Goal: Check status: Verify the current state of an ongoing process or item

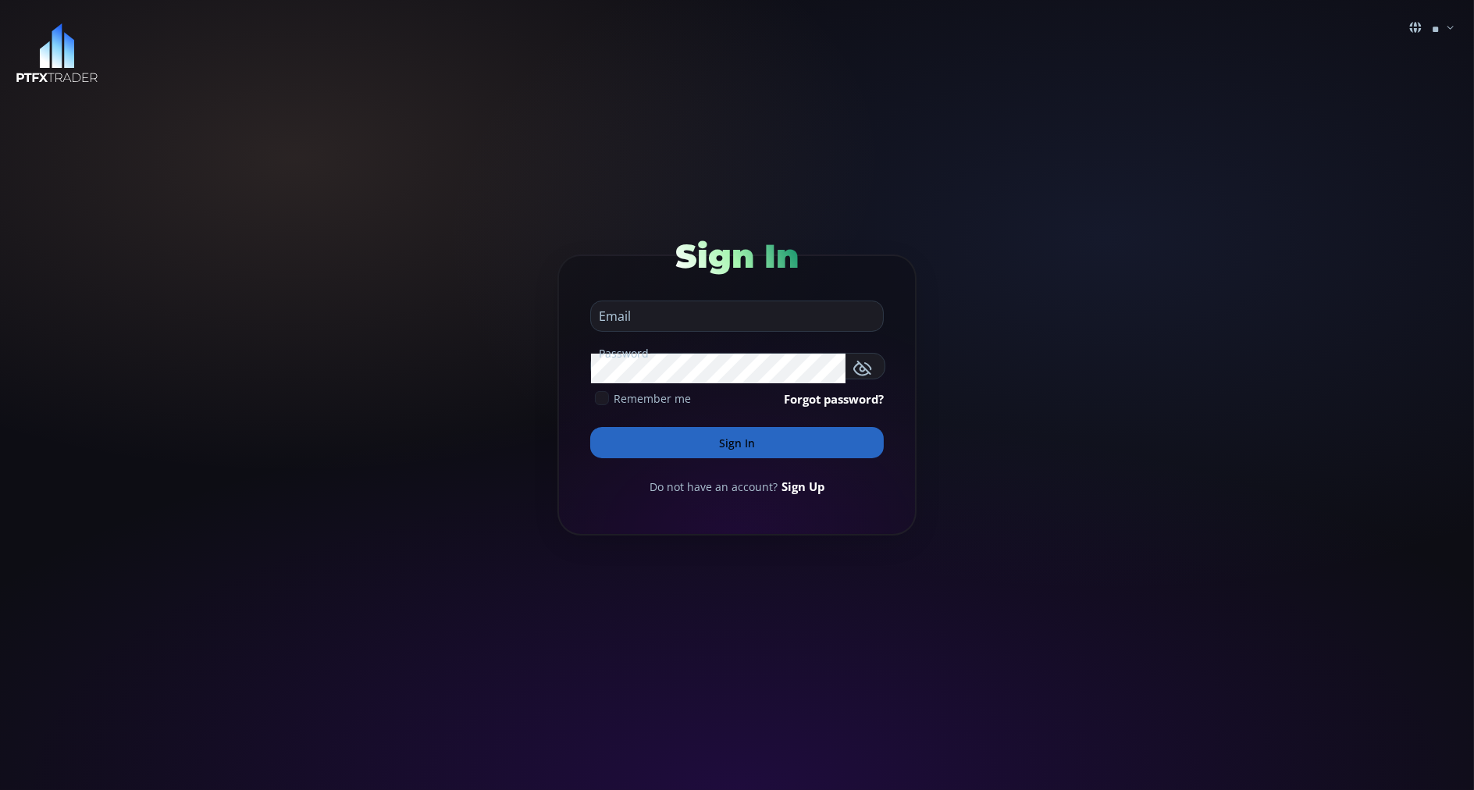
type input "**********"
click at [626, 441] on button "Sign In" at bounding box center [736, 442] width 293 height 31
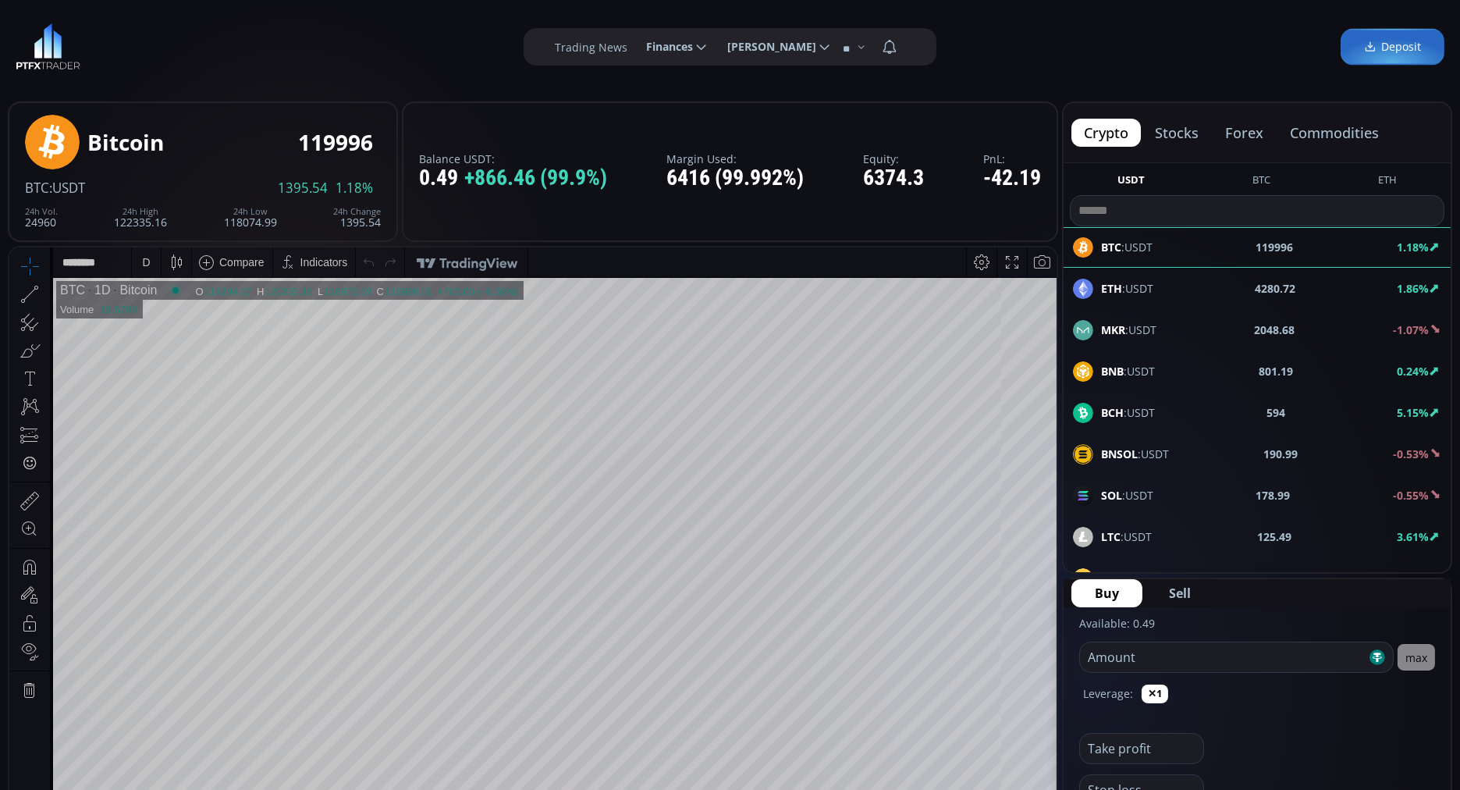
click at [1333, 136] on button "commodities" at bounding box center [1335, 133] width 114 height 28
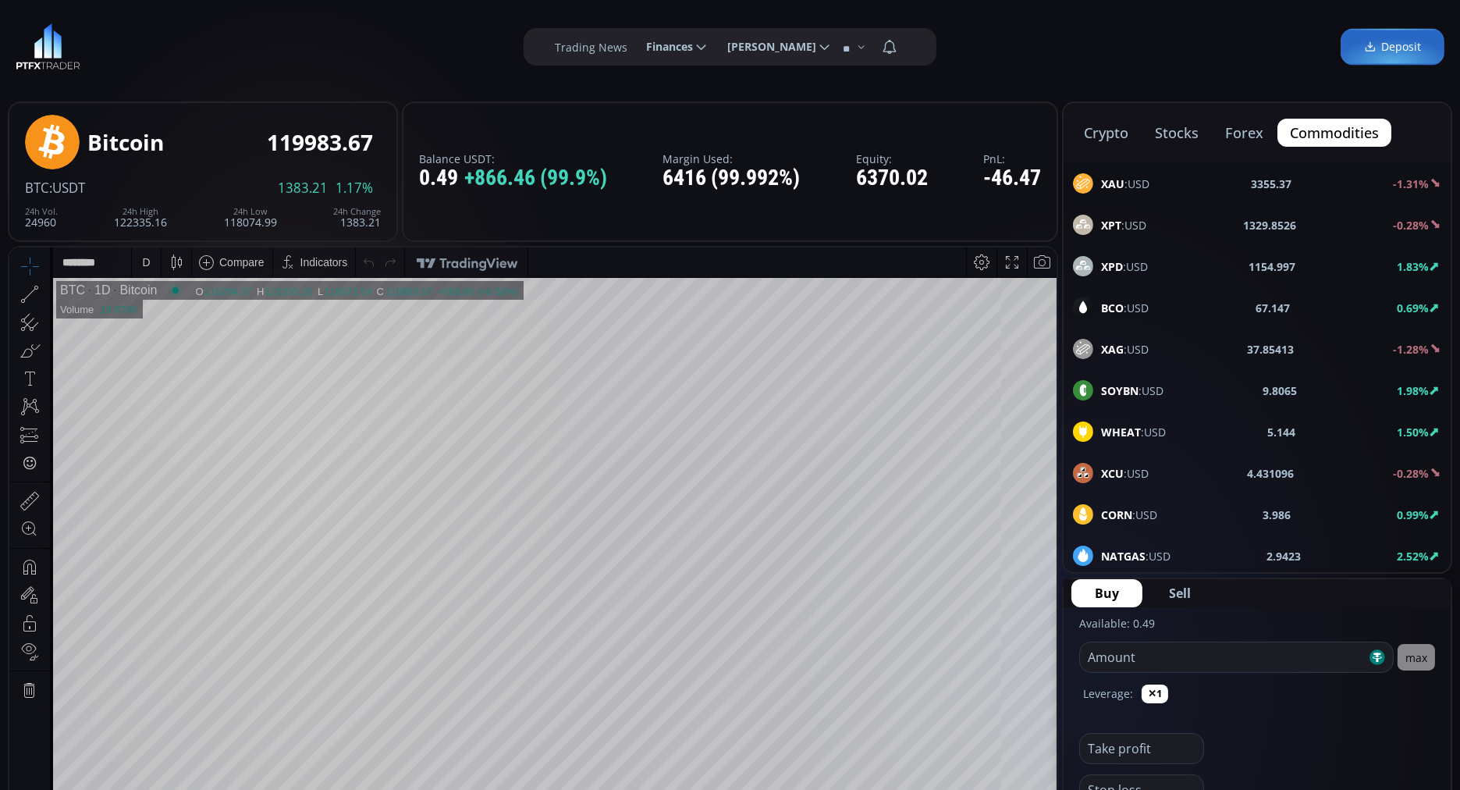
click at [1108, 313] on span "BCO :USD" at bounding box center [1125, 308] width 48 height 16
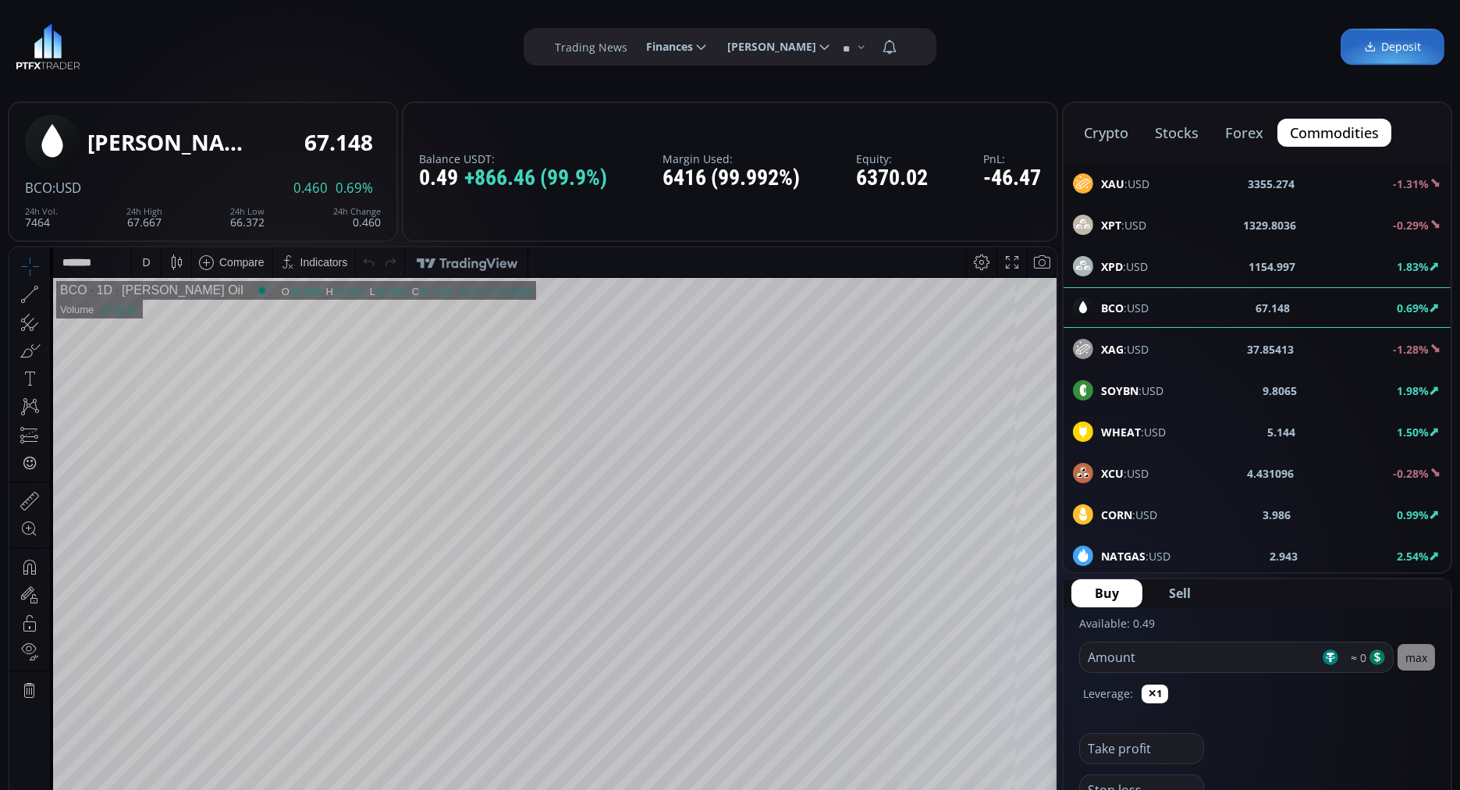
scroll to position [40, 0]
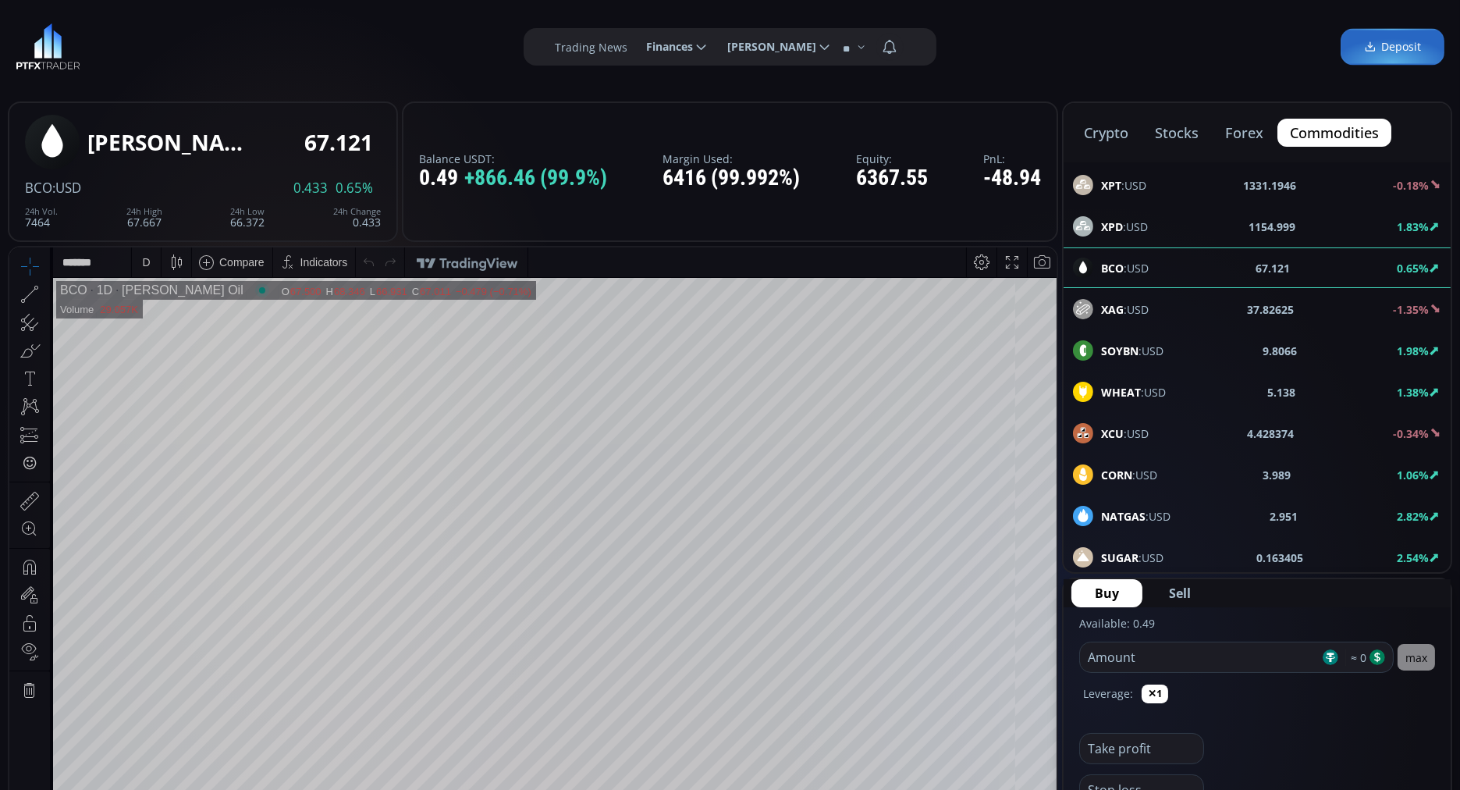
click at [151, 247] on html "Date Range 5y 1y 3m 1m 5d 1d 14:24:24 (UTC) log auto BCO 1D [PERSON_NAME] Crude…" at bounding box center [532, 571] width 1047 height 649
click at [1142, 267] on div "crypto stocks forex commodities XAU :USD 3355.77 -1.29% XPT :USD 1331.1946 -0.1…" at bounding box center [1257, 337] width 390 height 472
click at [1057, 302] on div "Chart" at bounding box center [533, 572] width 1051 height 652
